Goal: Task Accomplishment & Management: Use online tool/utility

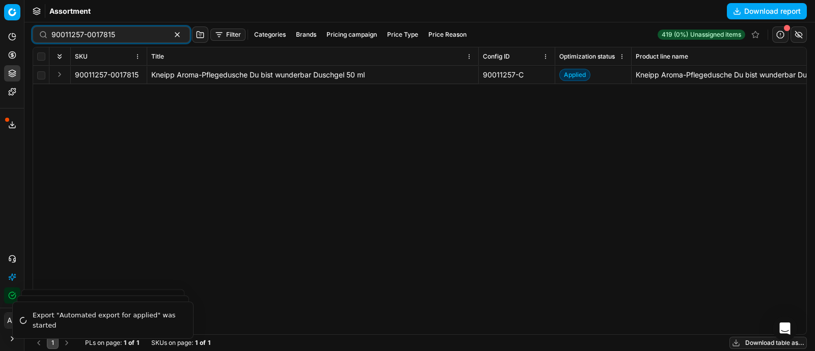
scroll to position [0, 513]
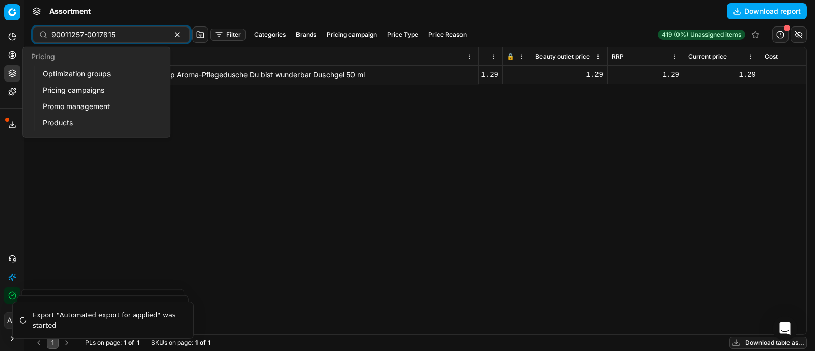
click at [18, 55] on button "Pricing" at bounding box center [12, 55] width 16 height 16
click at [59, 74] on link "Optimization groups" at bounding box center [98, 74] width 119 height 14
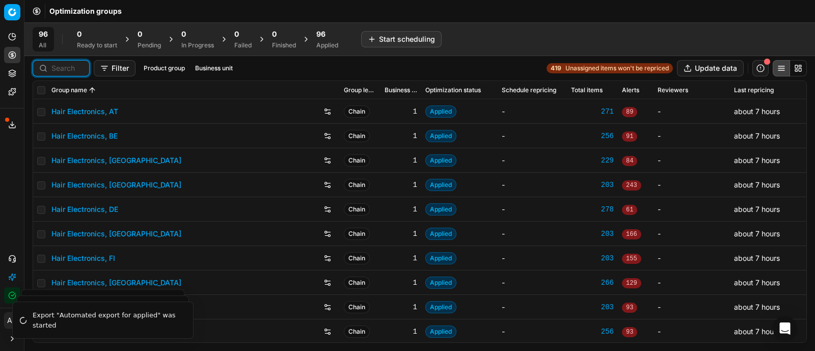
click at [51, 71] on input at bounding box center [67, 68] width 32 height 10
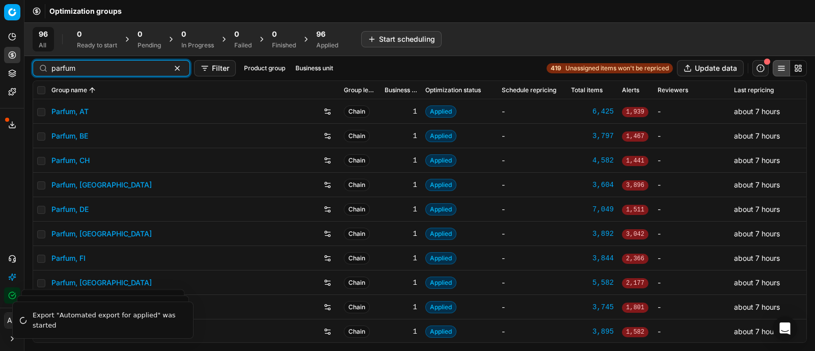
scroll to position [49, 0]
type input "parfum"
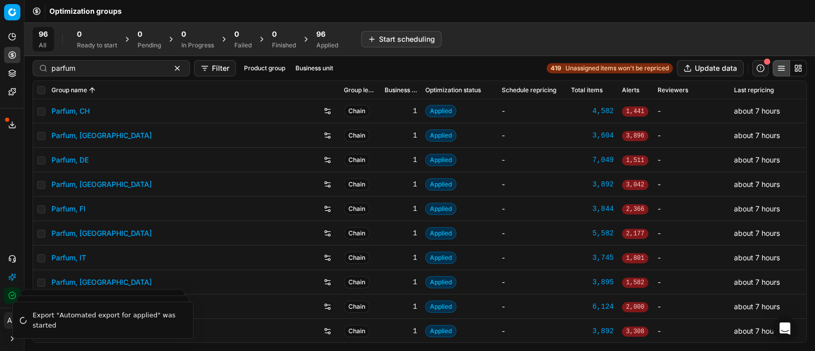
click at [74, 284] on link "Parfum, [GEOGRAPHIC_DATA]" at bounding box center [101, 282] width 100 height 10
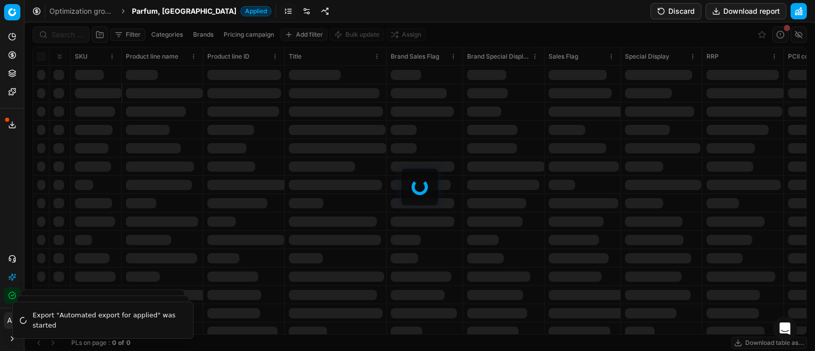
click at [61, 32] on div at bounding box center [419, 186] width 791 height 329
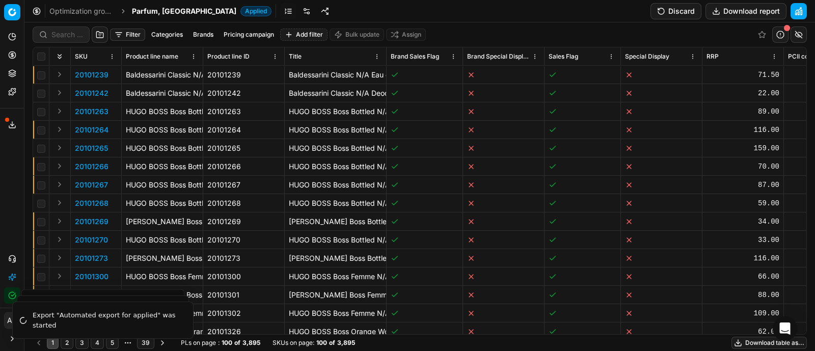
click at [61, 32] on div "Filter Categories Brands Pricing campaign Add filter Bulk update Assign SKU Pro…" at bounding box center [419, 186] width 791 height 329
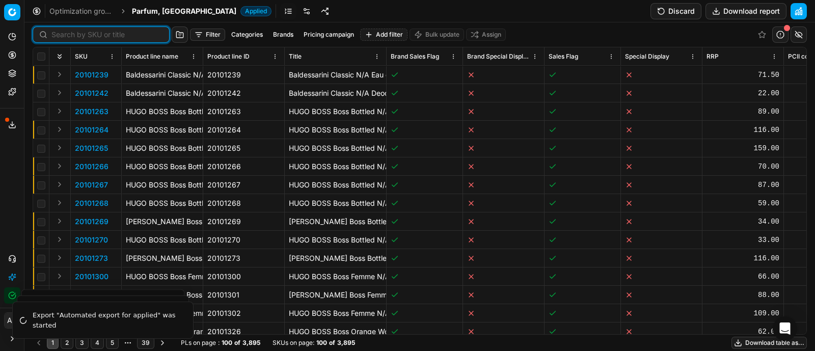
paste input "90000672-0000878"
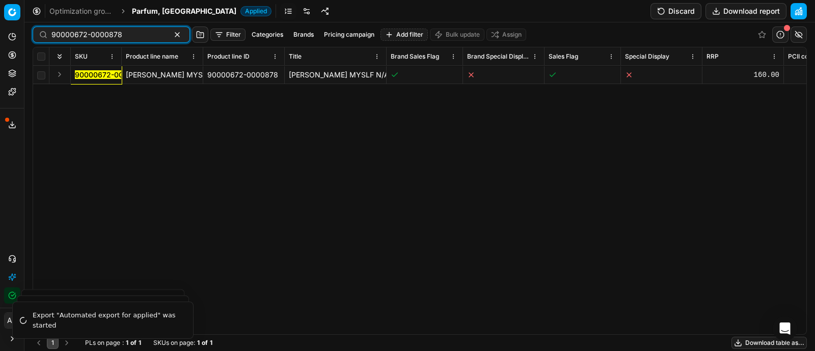
type input "90000672-0000878"
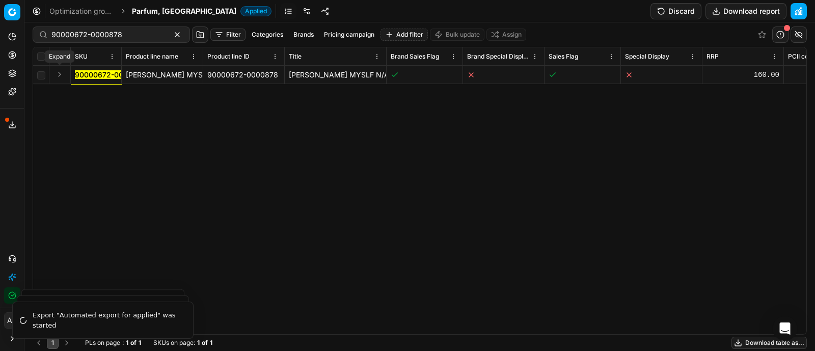
click at [61, 76] on button "Expand" at bounding box center [60, 74] width 12 height 12
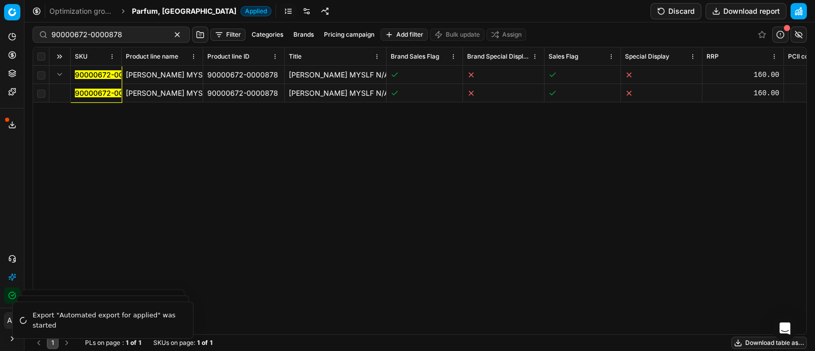
click at [82, 95] on mark "90000672-0000878" at bounding box center [110, 93] width 71 height 9
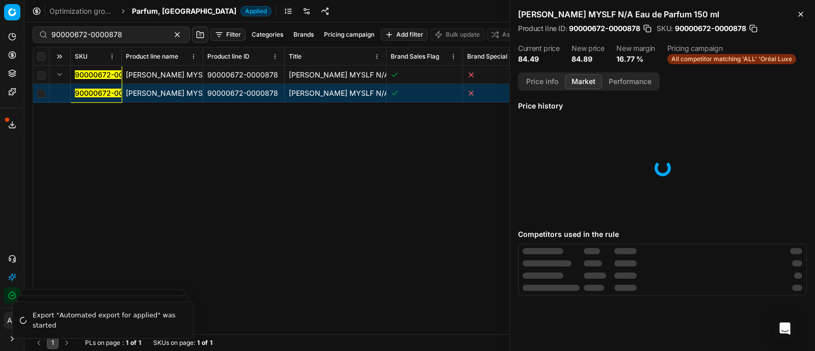
click at [590, 80] on button "Market" at bounding box center [583, 81] width 37 height 15
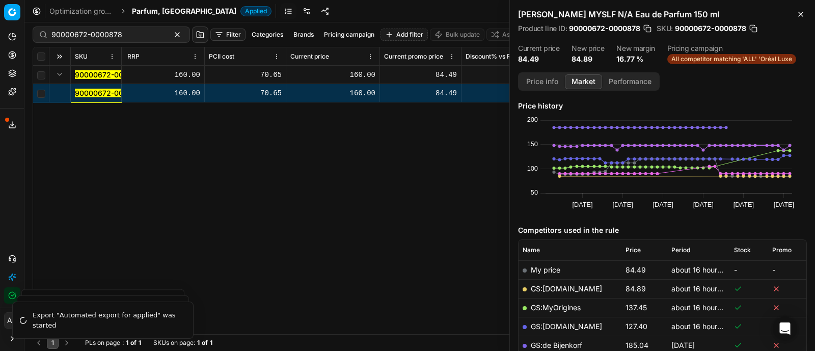
scroll to position [0, 471]
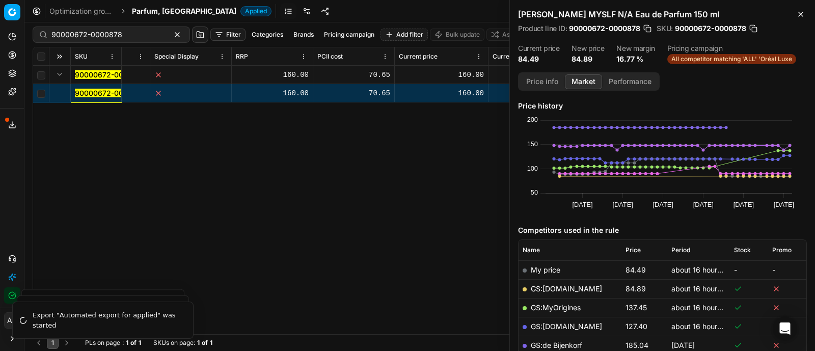
click at [380, 242] on div "SKU Product line name Product line ID Title Brand Sales Flag Brand Special Disp…" at bounding box center [420, 190] width 774 height 287
